Goal: Find specific page/section: Find specific page/section

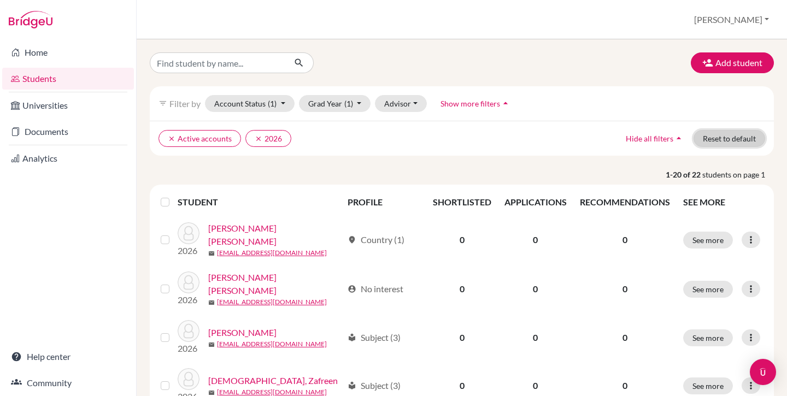
click at [716, 137] on button "Reset to default" at bounding box center [729, 138] width 72 height 17
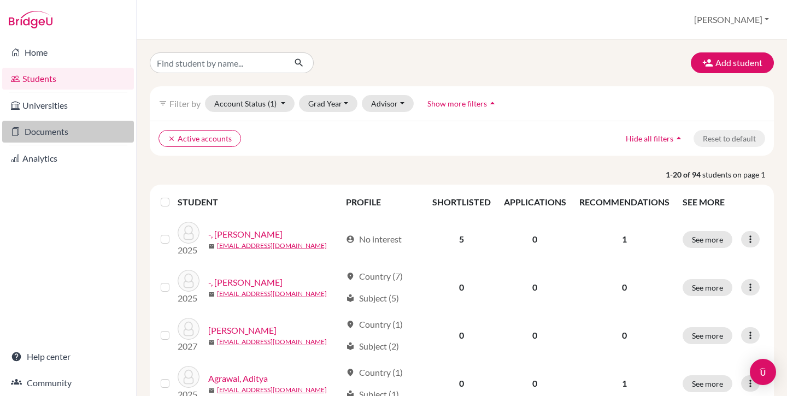
click at [63, 131] on link "Documents" at bounding box center [68, 132] width 132 height 22
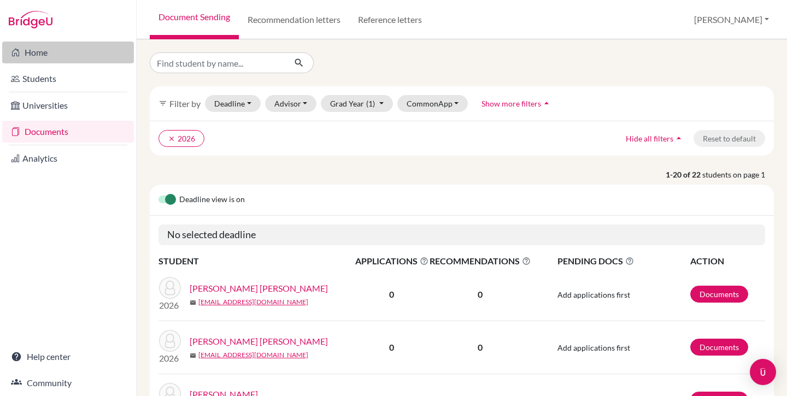
click at [60, 55] on link "Home" at bounding box center [68, 53] width 132 height 22
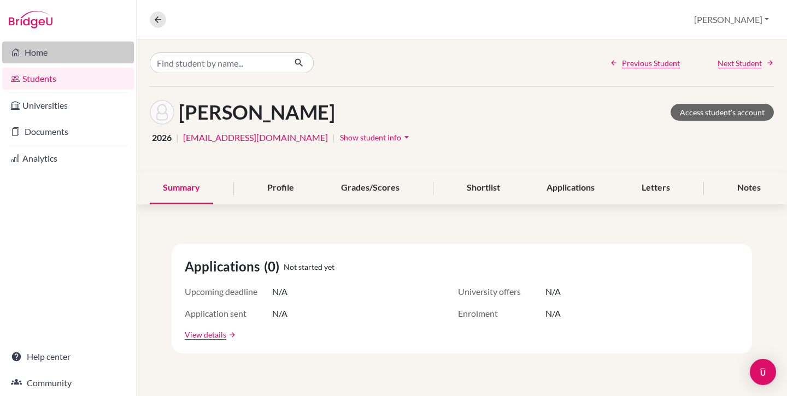
click at [53, 58] on link "Home" at bounding box center [68, 53] width 132 height 22
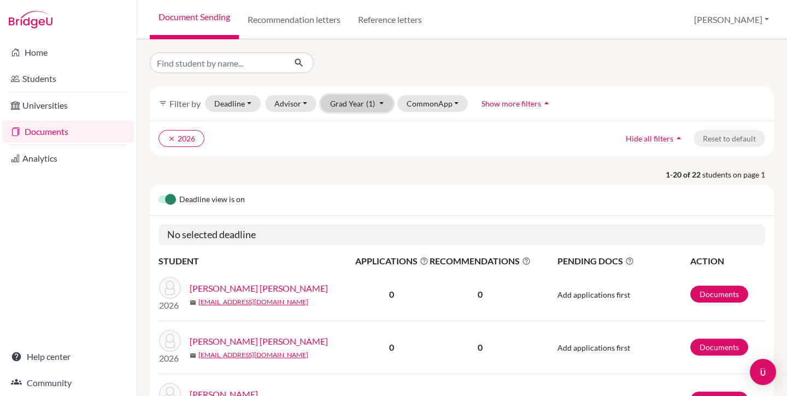
click at [346, 105] on button "Grad Year (1)" at bounding box center [357, 103] width 72 height 17
click at [346, 160] on span "2025" at bounding box center [344, 161] width 20 height 13
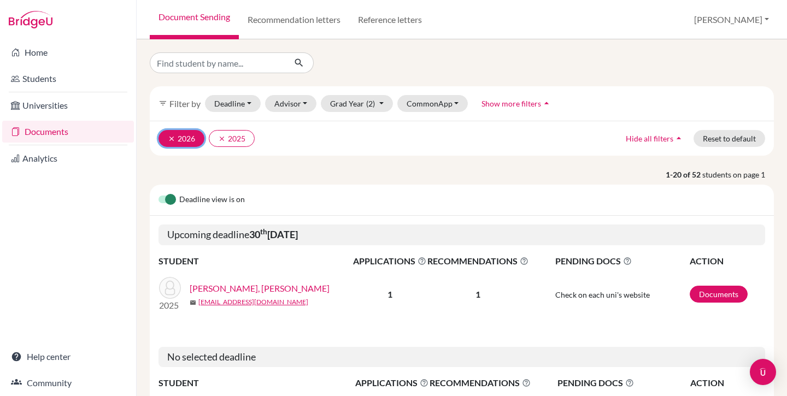
click at [168, 137] on icon "clear" at bounding box center [172, 139] width 8 height 8
click at [754, 22] on button "[PERSON_NAME]" at bounding box center [731, 19] width 85 height 21
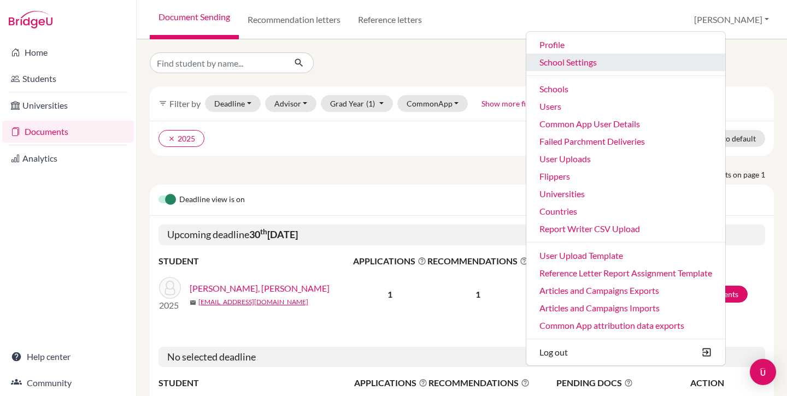
click at [630, 63] on link "School Settings" at bounding box center [625, 62] width 199 height 17
